Goal: Information Seeking & Learning: Learn about a topic

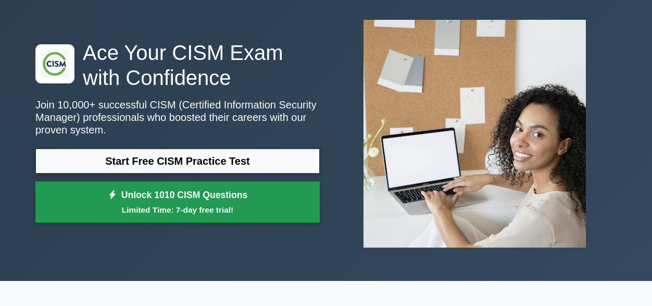
scroll to position [104, 0]
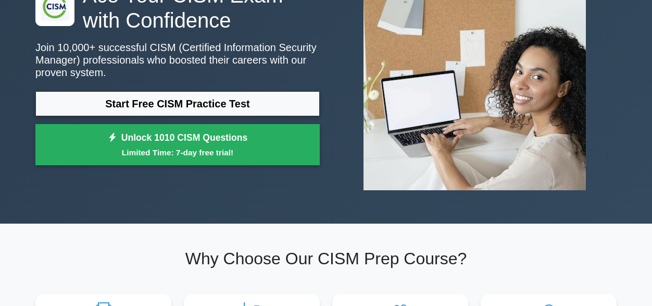
click at [254, 116] on div "Start Free CISM Practice Test Unlock 1010 CISM Questions Limited Time: 7-day fr…" at bounding box center [177, 131] width 284 height 80
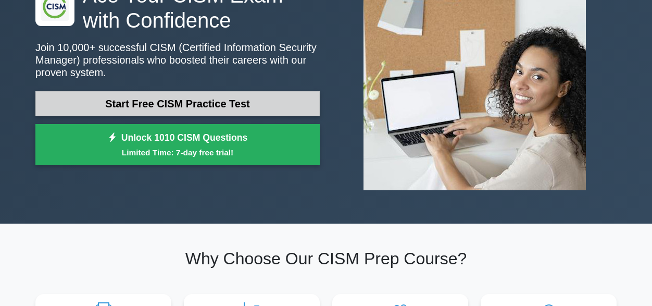
click at [254, 108] on link "Start Free CISM Practice Test" at bounding box center [177, 103] width 284 height 25
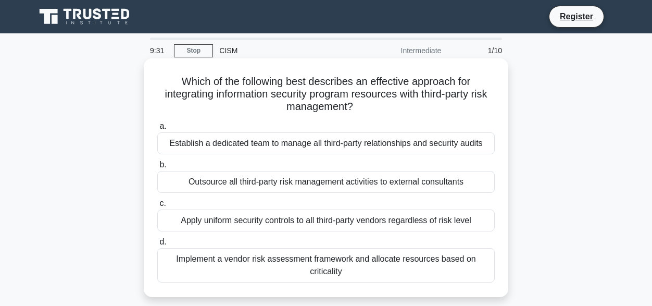
click at [289, 218] on div "Apply uniform security controls to all third-party vendors regardless of risk l…" at bounding box center [325, 220] width 337 height 22
click at [157, 207] on input "c. Apply uniform security controls to all third-party vendors regardless of ris…" at bounding box center [157, 203] width 0 height 7
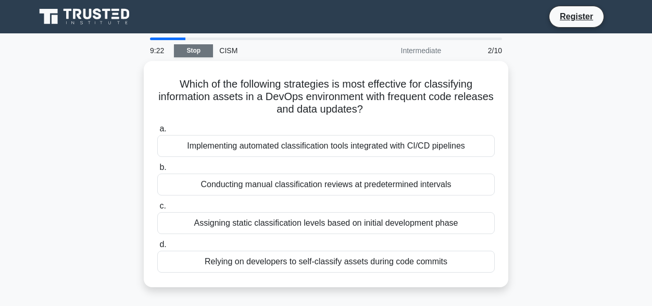
click at [197, 48] on link "Stop" at bounding box center [193, 50] width 39 height 13
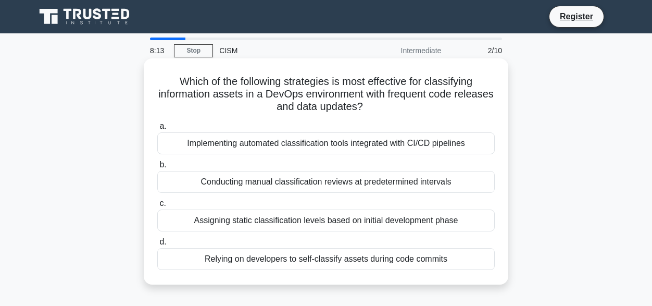
click at [248, 223] on div "Assigning static classification levels based on initial development phase" at bounding box center [325, 220] width 337 height 22
click at [157, 207] on input "c. Assigning static classification levels based on initial development phase" at bounding box center [157, 203] width 0 height 7
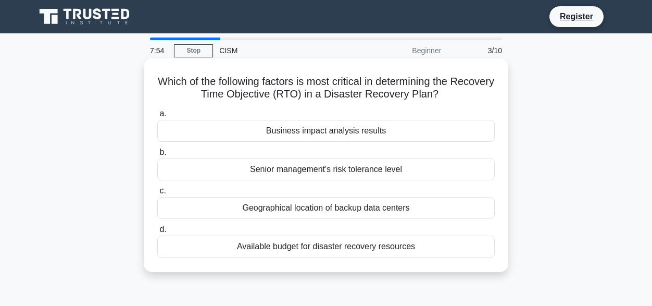
click at [315, 135] on div "Business impact analysis results" at bounding box center [325, 131] width 337 height 22
click at [157, 117] on input "a. Business impact analysis results" at bounding box center [157, 113] width 0 height 7
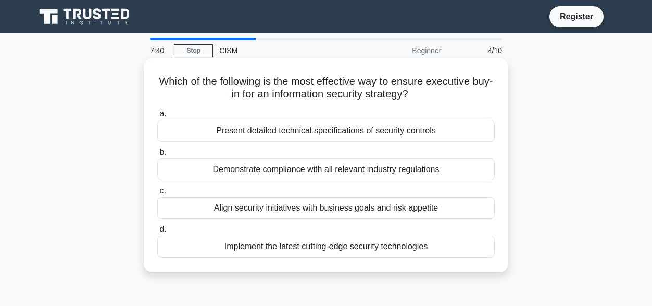
click at [279, 207] on div "Align security initiatives with business goals and risk appetite" at bounding box center [325, 208] width 337 height 22
click at [157, 194] on input "c. Align security initiatives with business goals and risk appetite" at bounding box center [157, 190] width 0 height 7
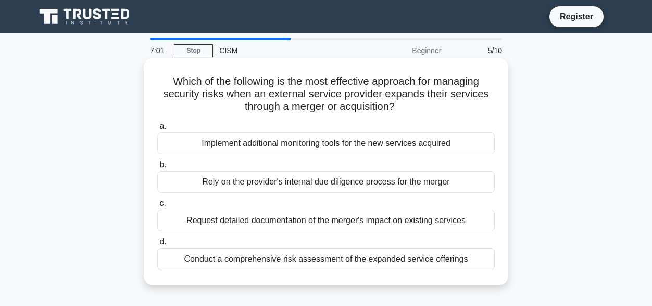
click at [259, 257] on div "Conduct a comprehensive risk assessment of the expanded service offerings" at bounding box center [325, 259] width 337 height 22
click at [157, 245] on input "d. Conduct a comprehensive risk assessment of the expanded service offerings" at bounding box center [157, 242] width 0 height 7
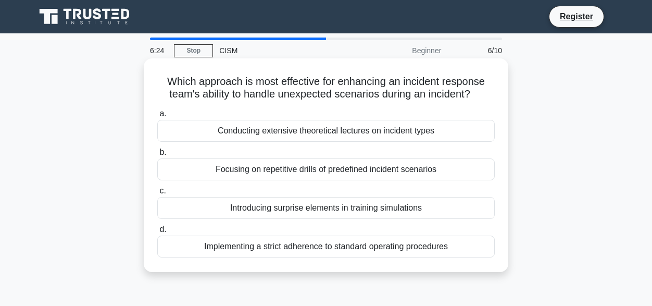
click at [276, 169] on div "Focusing on repetitive drills of predefined incident scenarios" at bounding box center [325, 169] width 337 height 22
click at [157, 156] on input "b. Focusing on repetitive drills of predefined incident scenarios" at bounding box center [157, 152] width 0 height 7
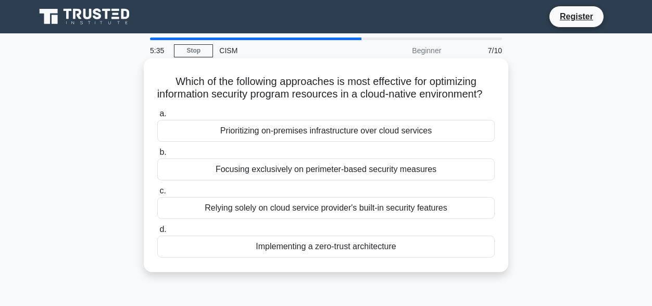
click at [289, 180] on div "Focusing exclusively on perimeter-based security measures" at bounding box center [325, 169] width 337 height 22
click at [157, 156] on input "b. Focusing exclusively on perimeter-based security measures" at bounding box center [157, 152] width 0 height 7
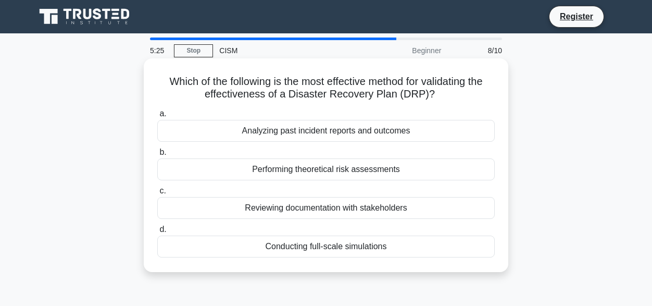
click at [292, 247] on div "Conducting full-scale simulations" at bounding box center [325, 246] width 337 height 22
click at [157, 233] on input "d. Conducting full-scale simulations" at bounding box center [157, 229] width 0 height 7
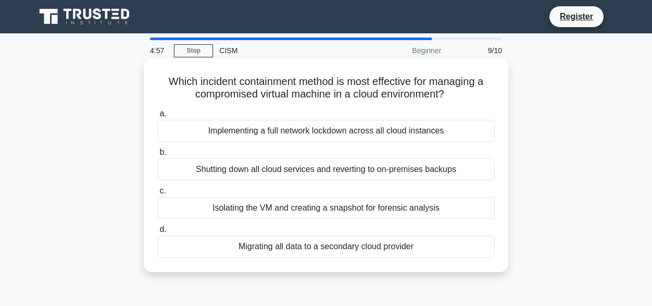
click at [301, 209] on div "Isolating the VM and creating a snapshot for forensic analysis" at bounding box center [325, 208] width 337 height 22
click at [157, 194] on input "c. Isolating the VM and creating a snapshot for forensic analysis" at bounding box center [157, 190] width 0 height 7
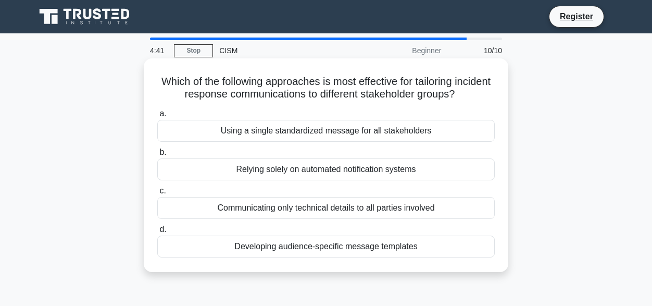
click at [310, 248] on div "Developing audience-specific message templates" at bounding box center [325, 246] width 337 height 22
click at [157, 233] on input "d. Developing audience-specific message templates" at bounding box center [157, 229] width 0 height 7
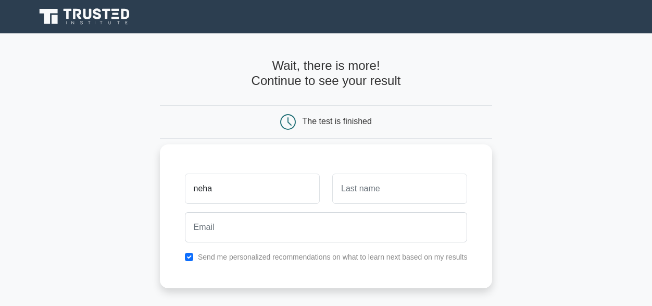
type input "Neha"
click at [368, 198] on input "text" at bounding box center [399, 188] width 135 height 30
type input "Mengi"
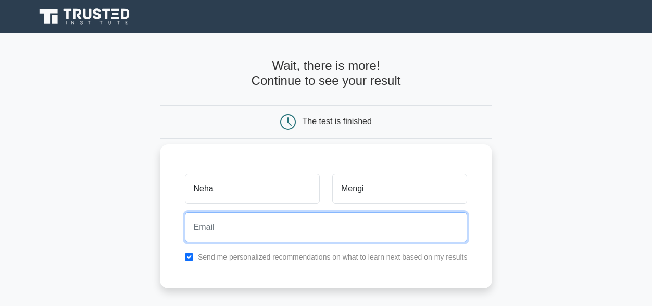
click at [333, 231] on input "email" at bounding box center [326, 227] width 283 height 30
type input "[EMAIL_ADDRESS][DOMAIN_NAME]"
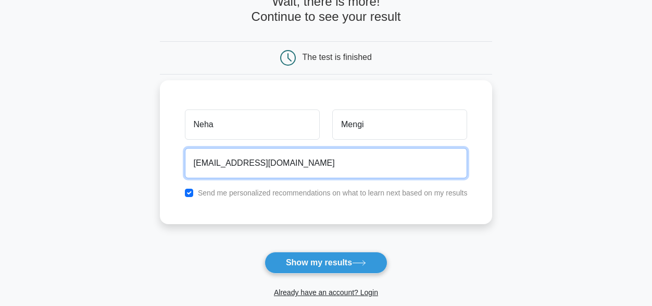
scroll to position [104, 0]
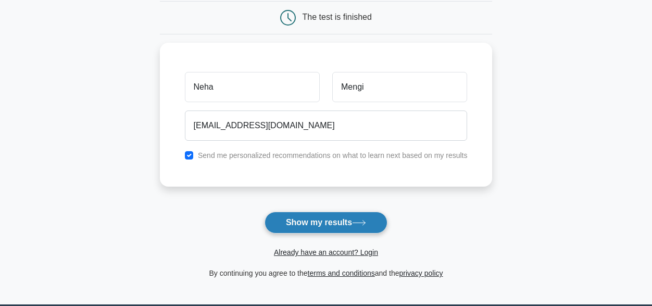
click at [351, 223] on button "Show my results" at bounding box center [326, 222] width 123 height 22
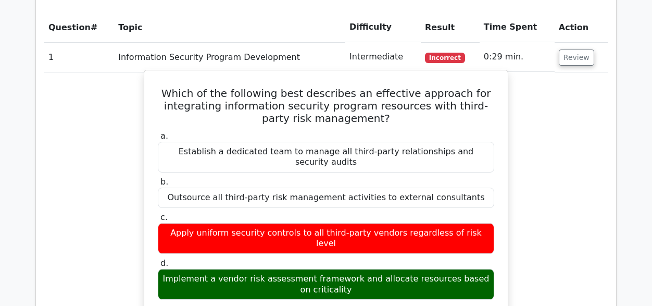
scroll to position [729, 0]
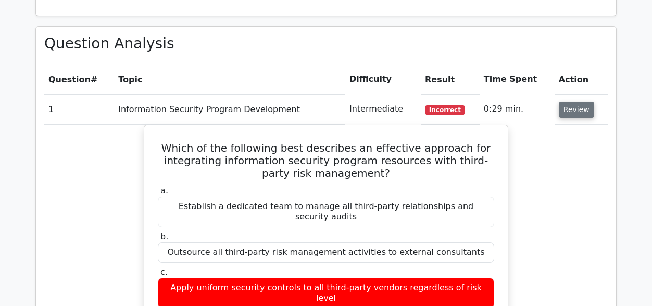
click at [561, 102] on button "Review" at bounding box center [576, 110] width 35 height 16
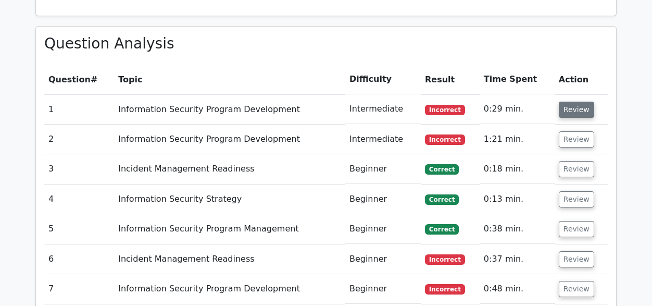
click at [580, 102] on button "Review" at bounding box center [576, 110] width 35 height 16
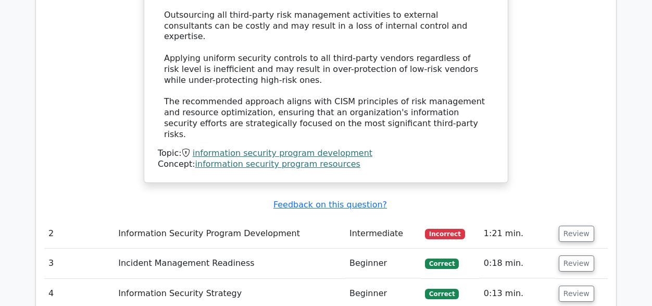
scroll to position [1302, 0]
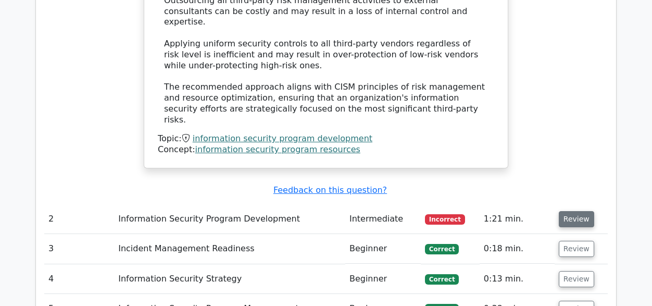
click at [568, 211] on button "Review" at bounding box center [576, 219] width 35 height 16
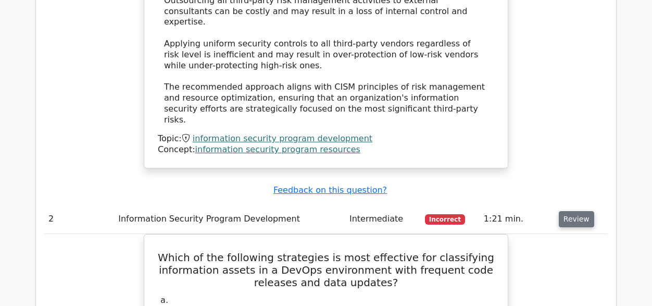
click at [576, 211] on button "Review" at bounding box center [576, 219] width 35 height 16
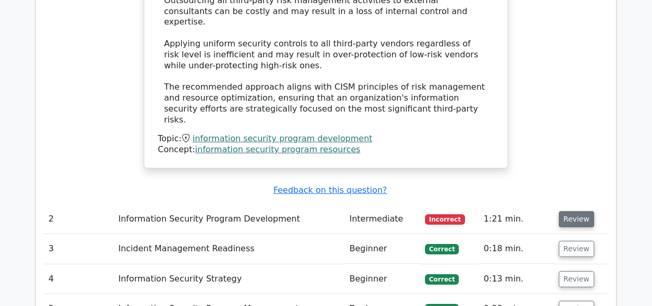
click at [576, 211] on button "Review" at bounding box center [576, 219] width 35 height 16
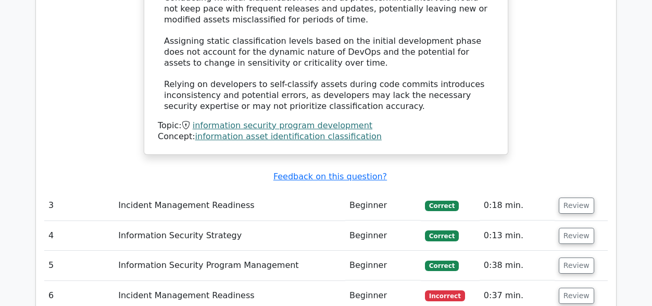
scroll to position [2031, 0]
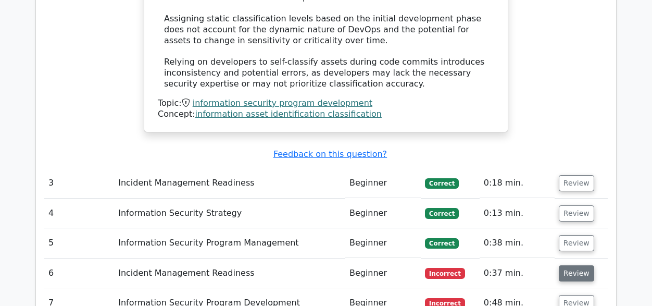
click at [564, 265] on button "Review" at bounding box center [576, 273] width 35 height 16
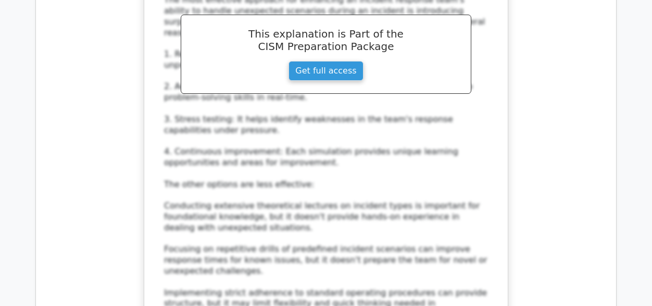
scroll to position [2656, 0]
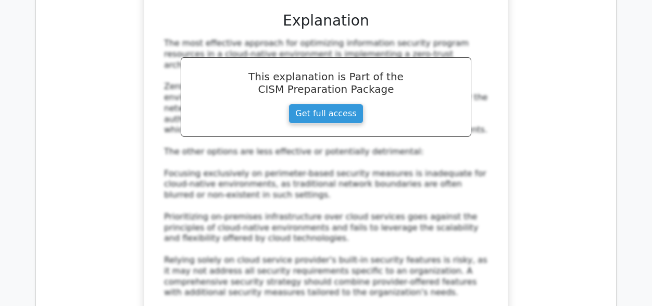
scroll to position [3385, 0]
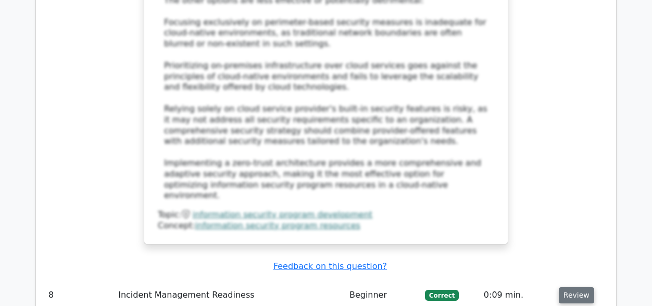
click at [565, 287] on button "Review" at bounding box center [576, 295] width 35 height 16
